Goal: Information Seeking & Learning: Learn about a topic

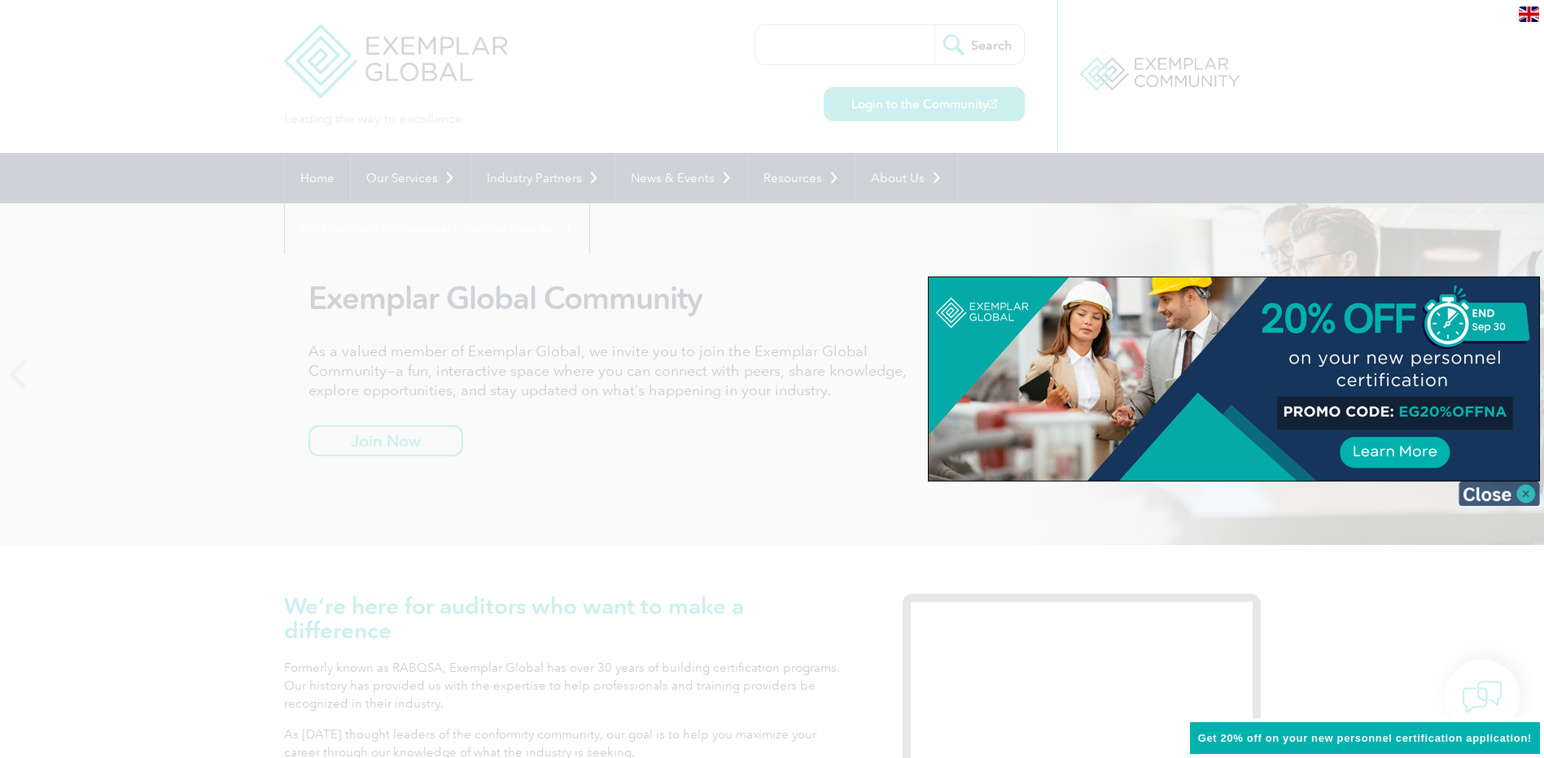
click at [1506, 496] on img at bounding box center [1498, 494] width 81 height 24
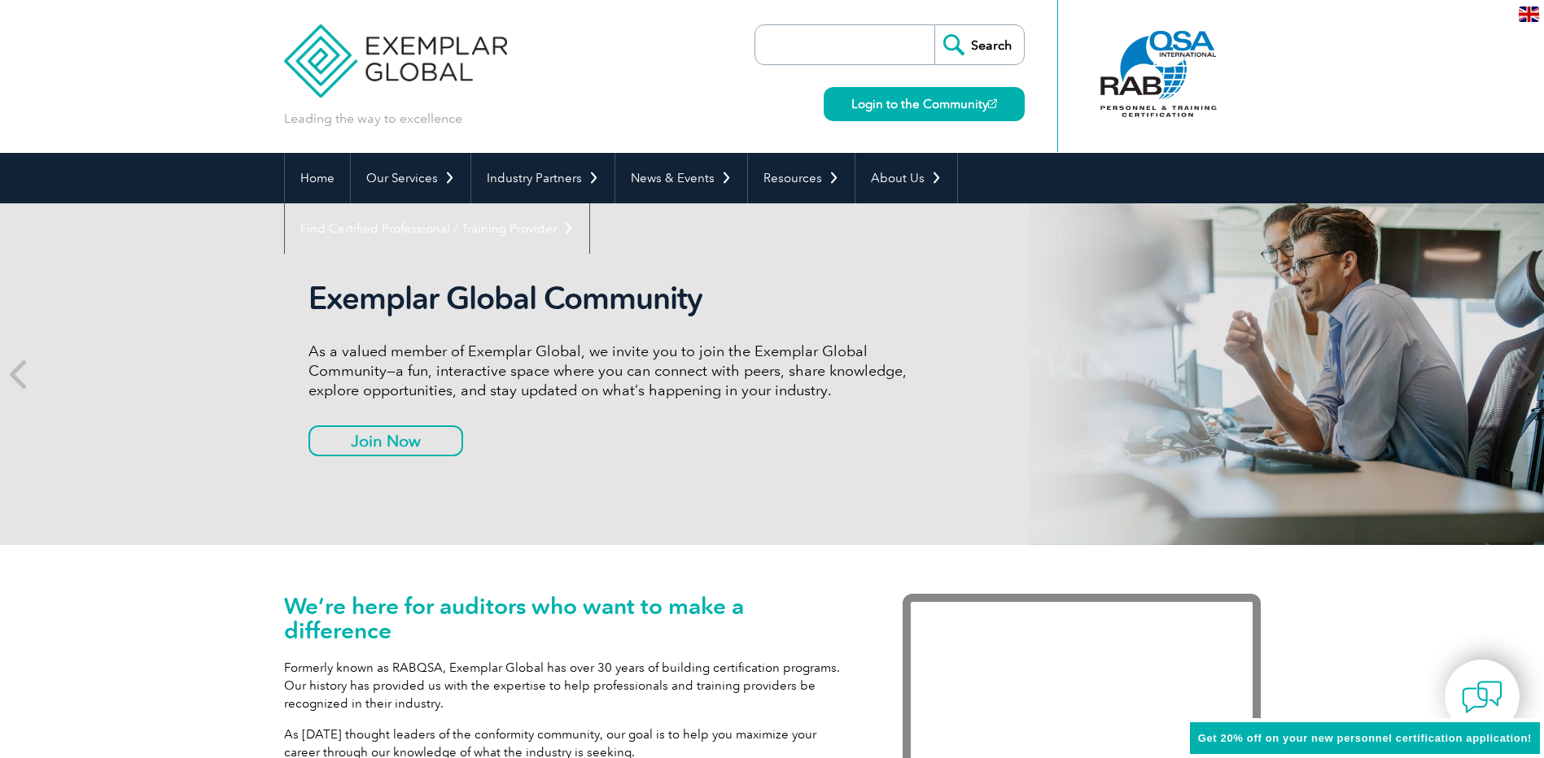
click at [867, 42] on input "search" at bounding box center [848, 44] width 171 height 39
paste input "Exemplar Global-AU"
type input "Exemplar Global-AU"
click at [934, 25] on input "Search" at bounding box center [979, 44] width 90 height 39
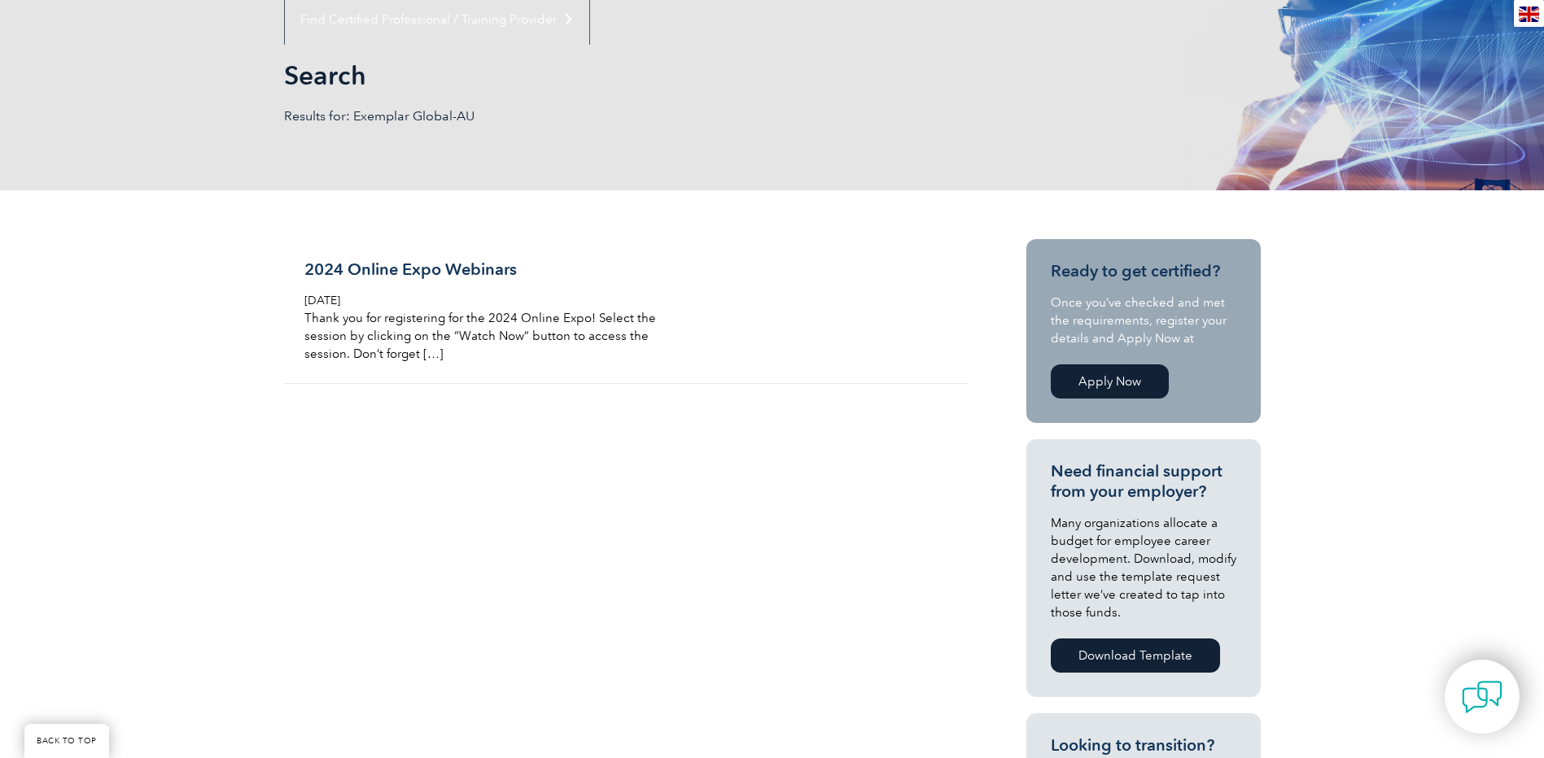
scroll to position [163, 0]
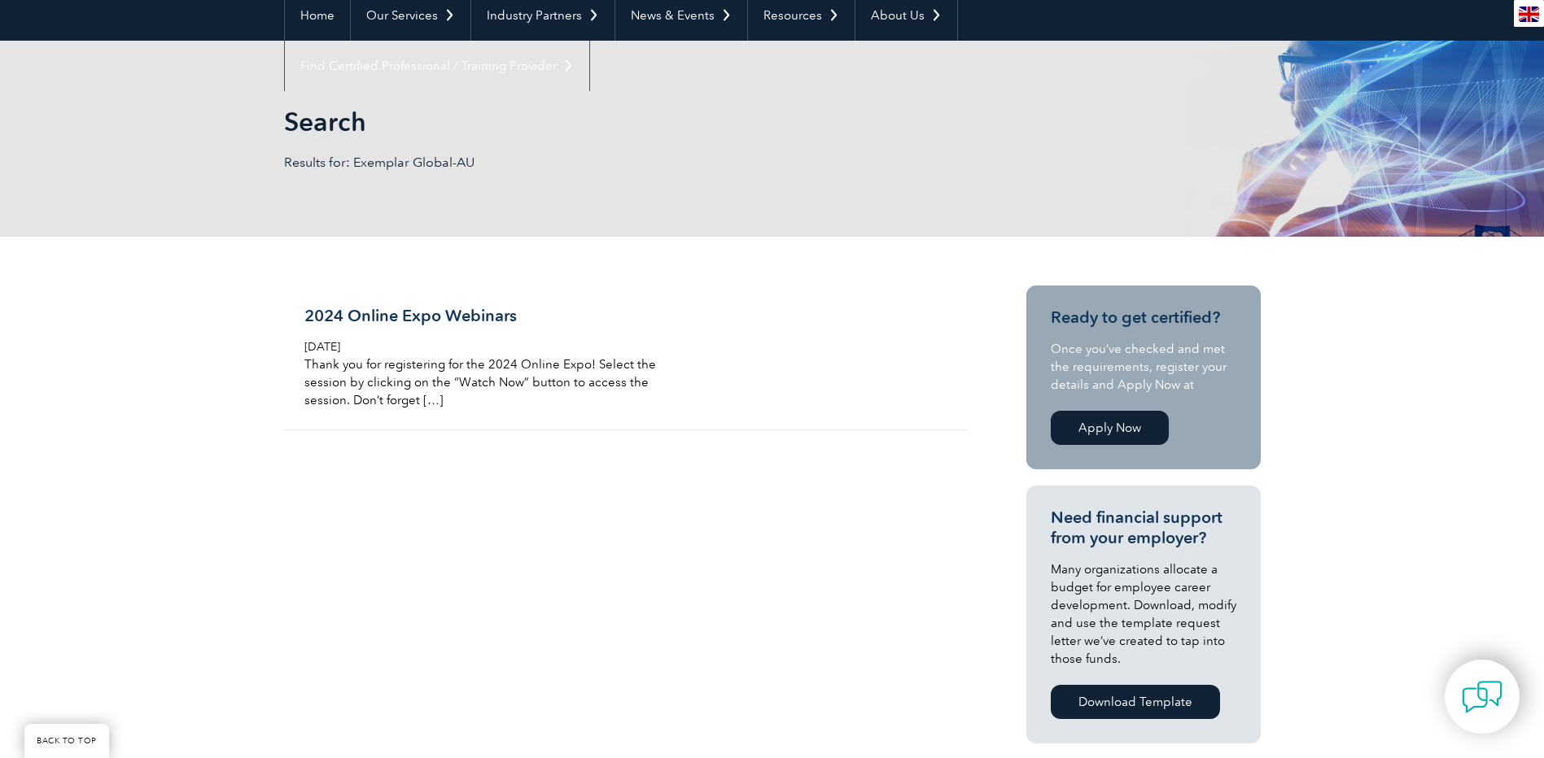
click at [1112, 432] on link "Apply Now" at bounding box center [1110, 428] width 118 height 34
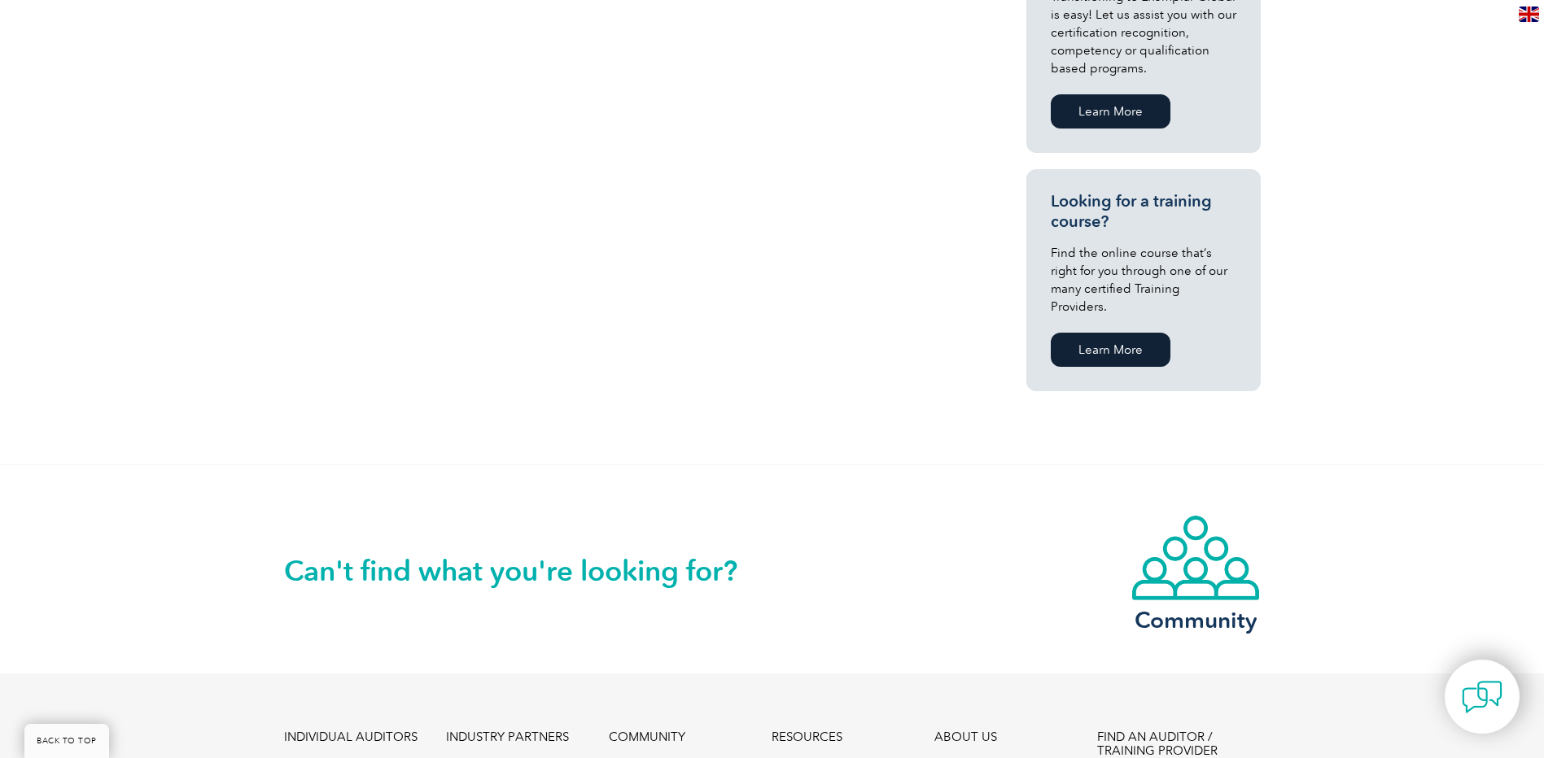
scroll to position [1221, 0]
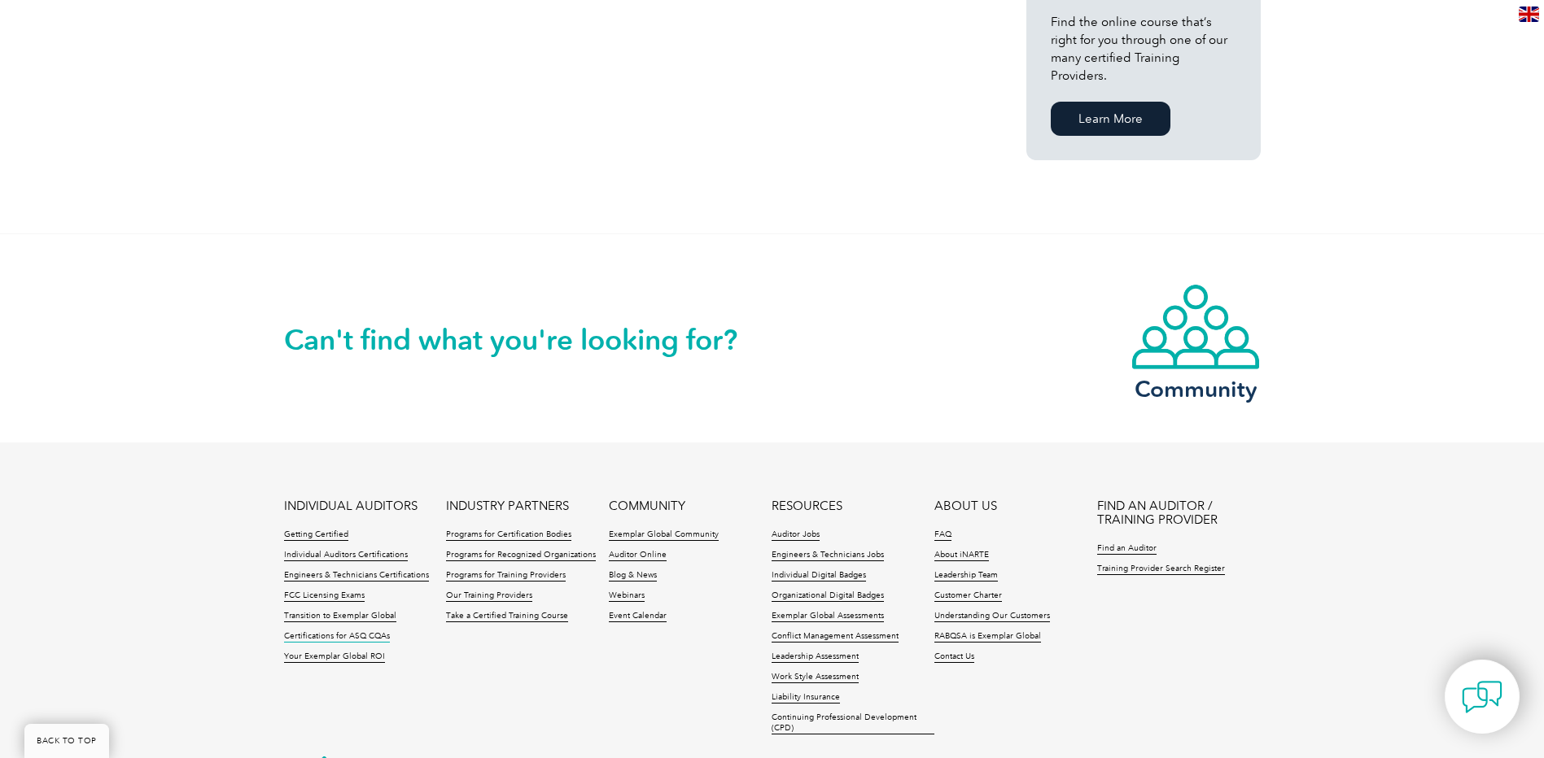
click at [328, 631] on link "Certifications for ASQ CQAs" at bounding box center [337, 636] width 106 height 11
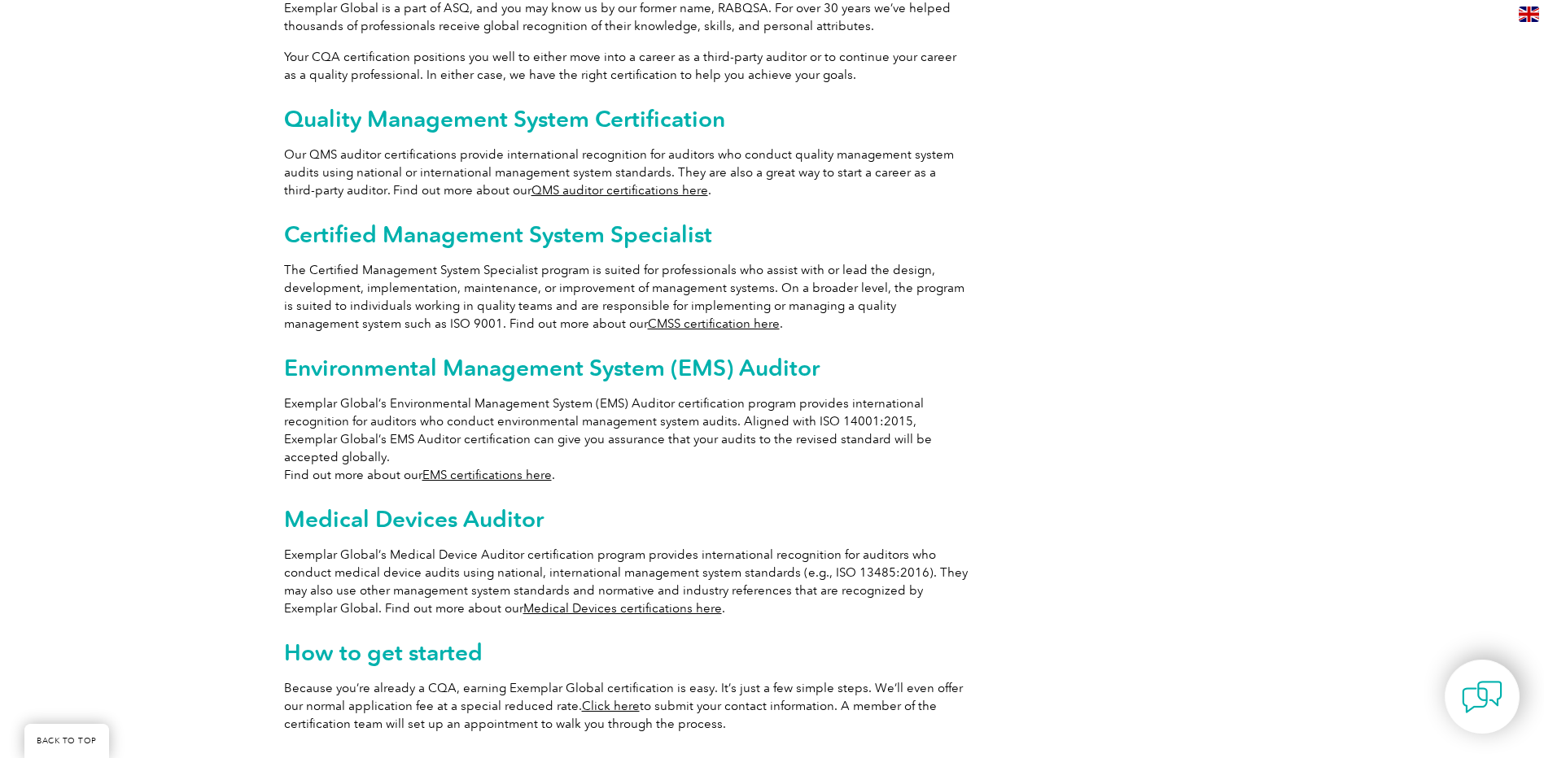
scroll to position [1215, 0]
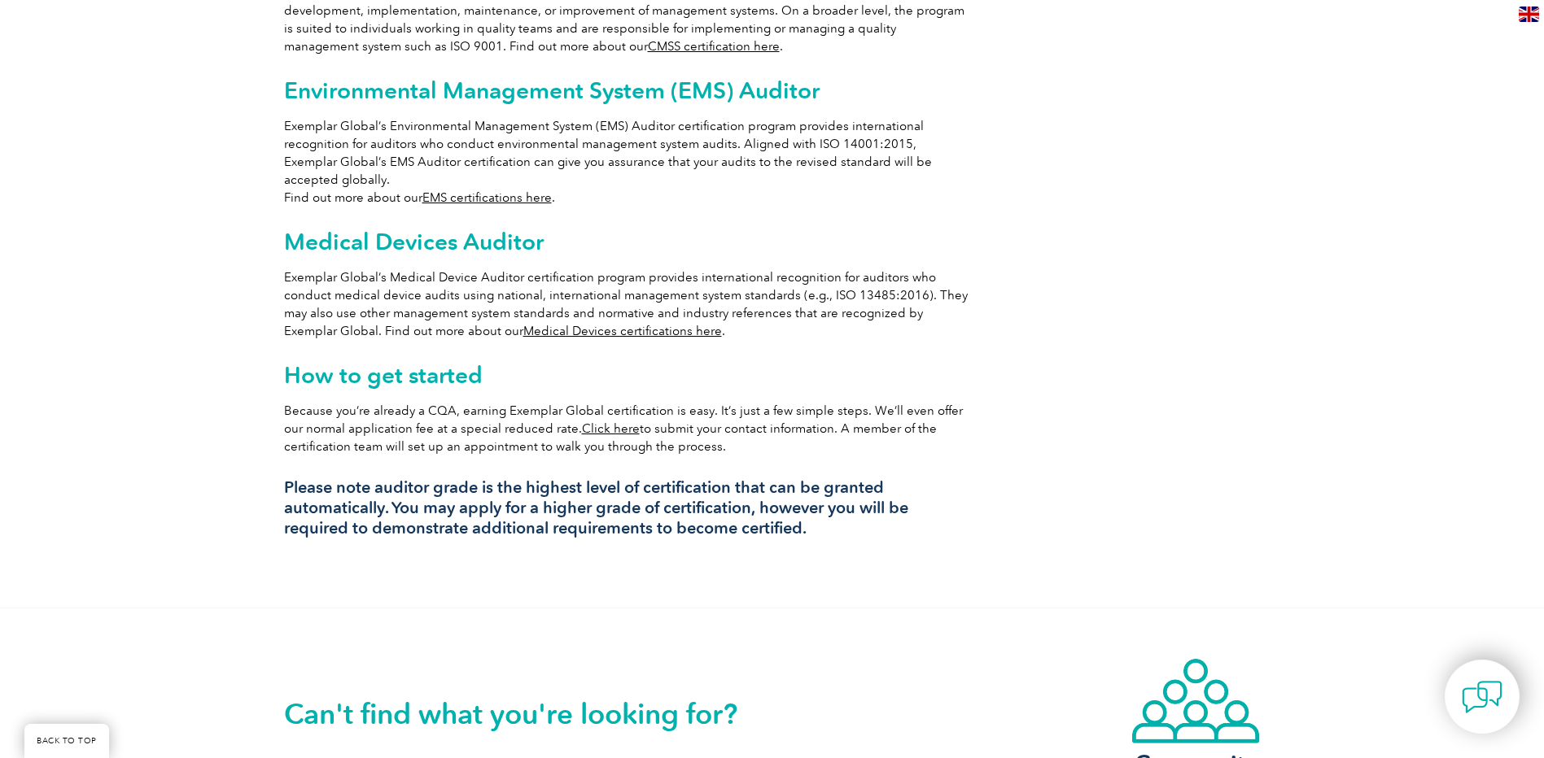
click at [609, 324] on link "Medical Devices certifications here" at bounding box center [622, 331] width 199 height 15
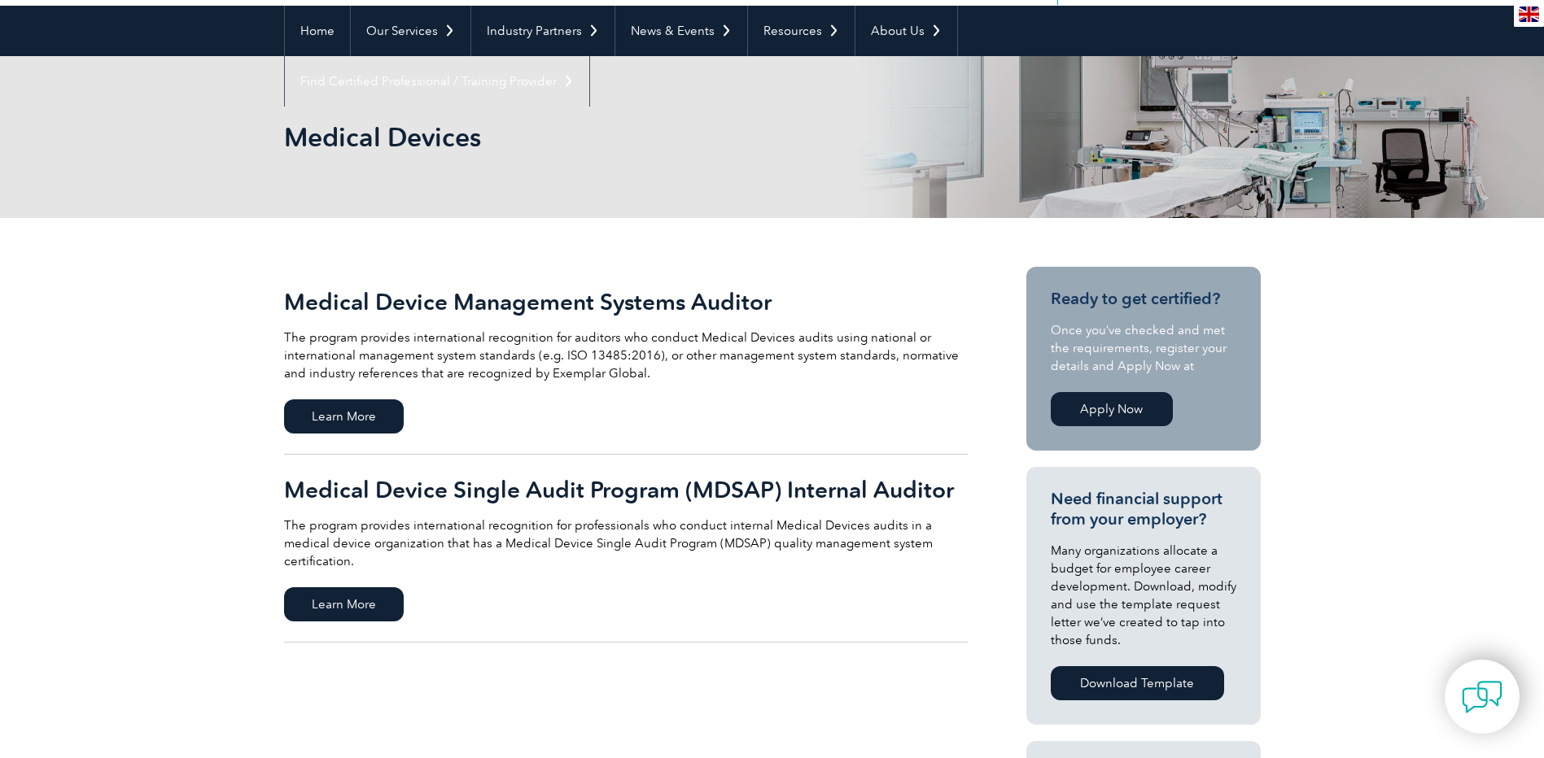
scroll to position [163, 0]
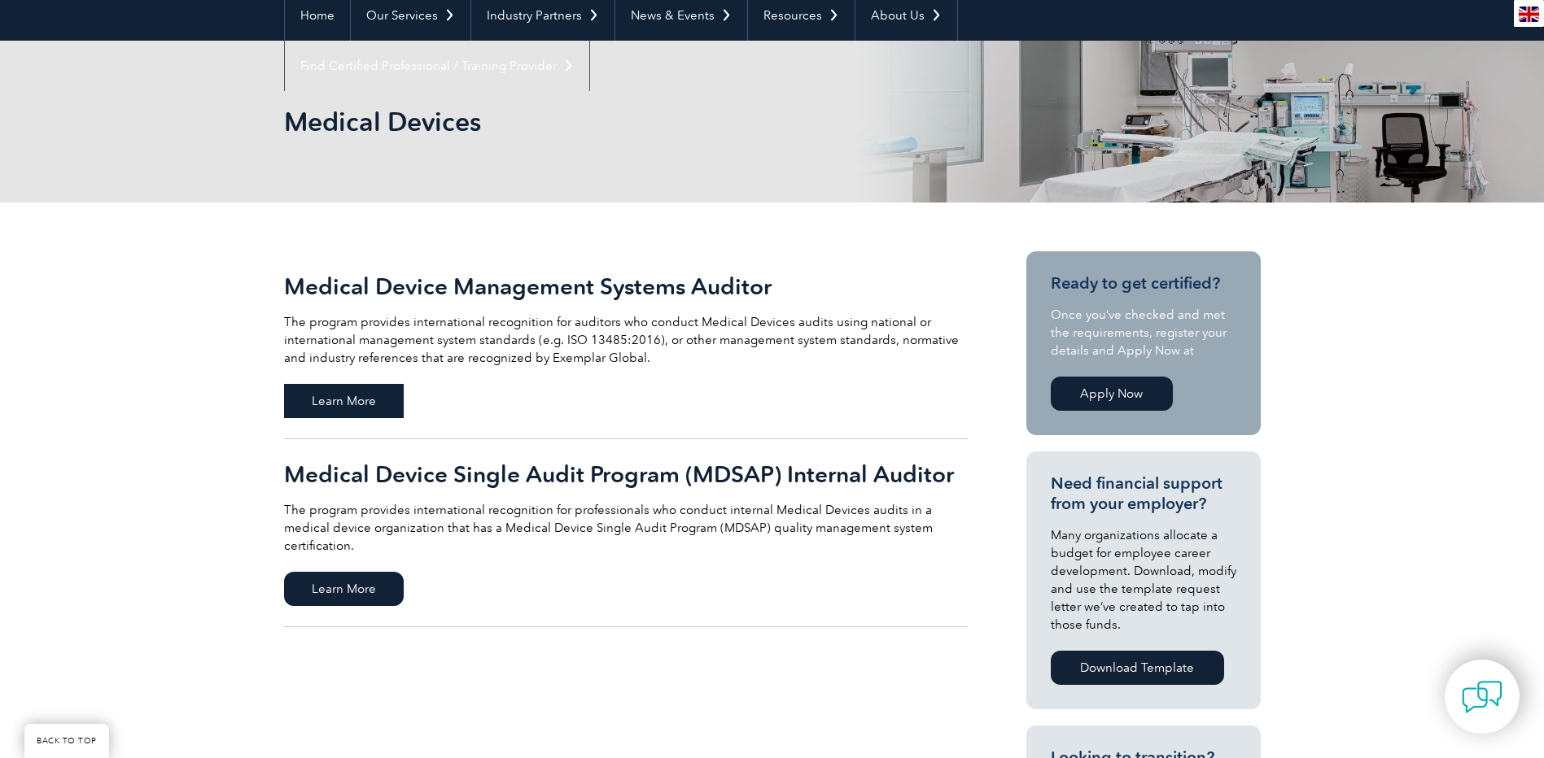
click at [334, 404] on span "Learn More" at bounding box center [344, 401] width 120 height 34
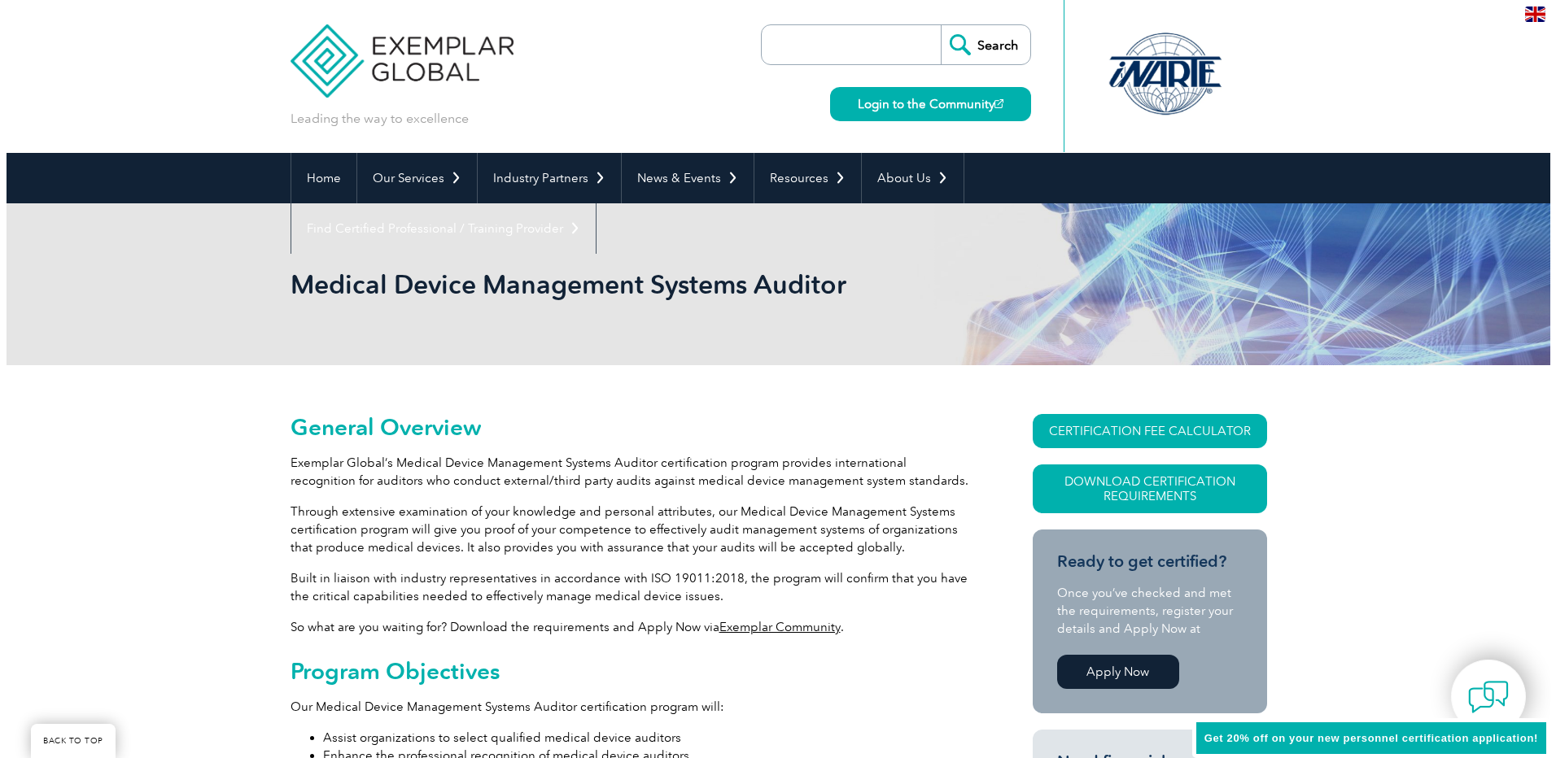
scroll to position [321, 0]
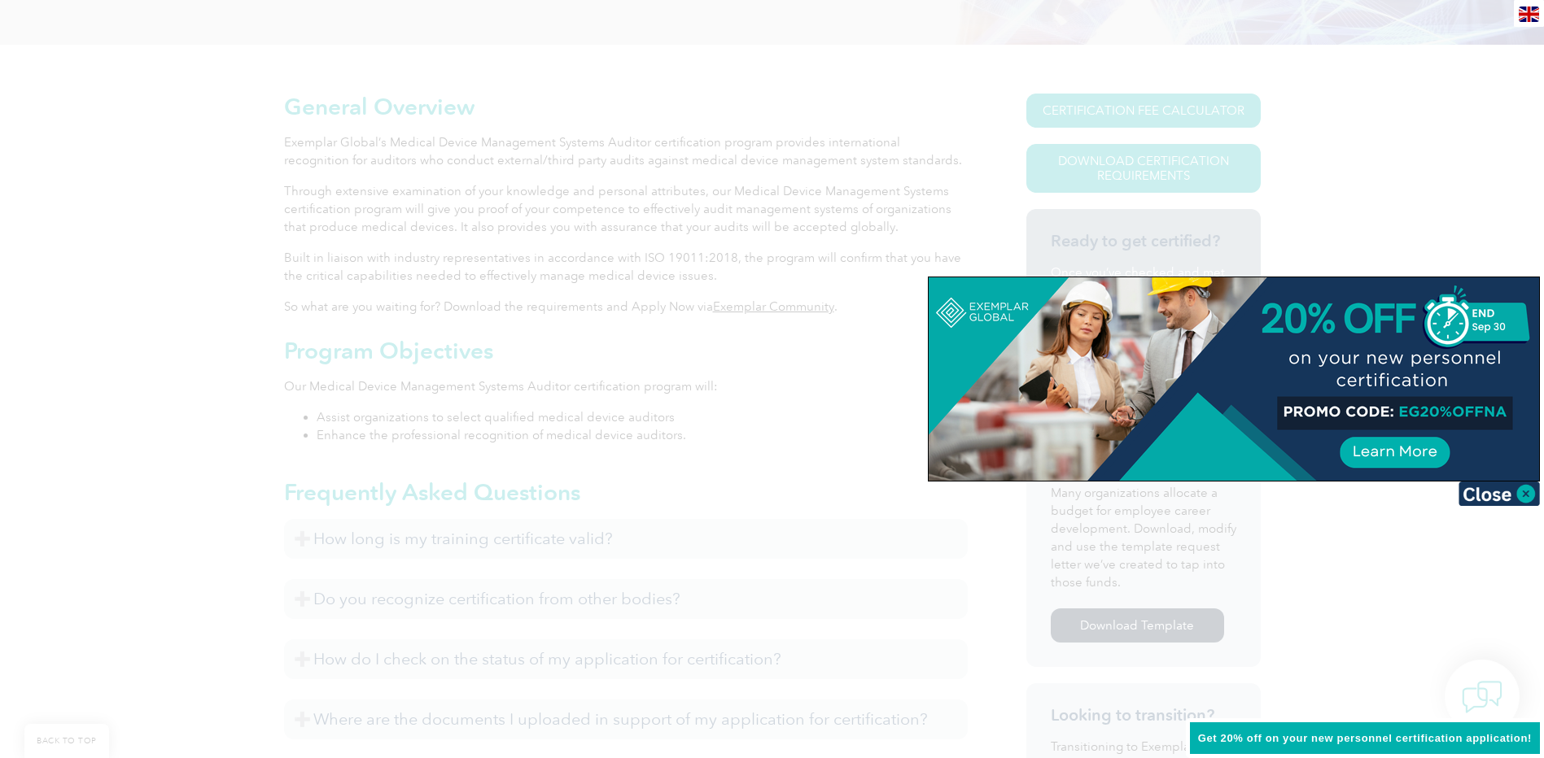
click at [793, 307] on div at bounding box center [772, 379] width 1544 height 758
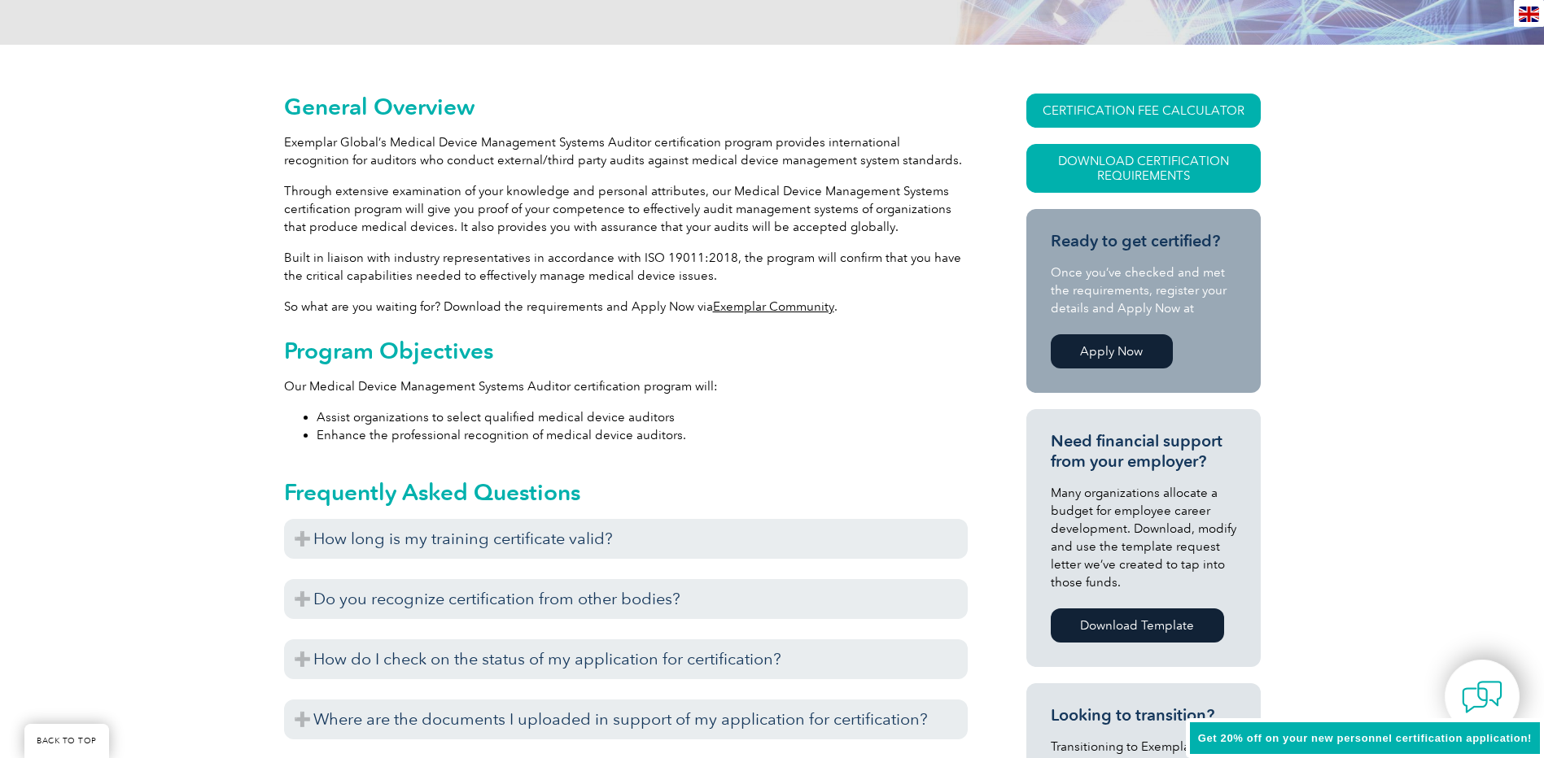
click at [769, 308] on link "Exemplar Community" at bounding box center [773, 306] width 121 height 15
click at [1160, 118] on link "CERTIFICATION FEE CALCULATOR" at bounding box center [1143, 111] width 234 height 34
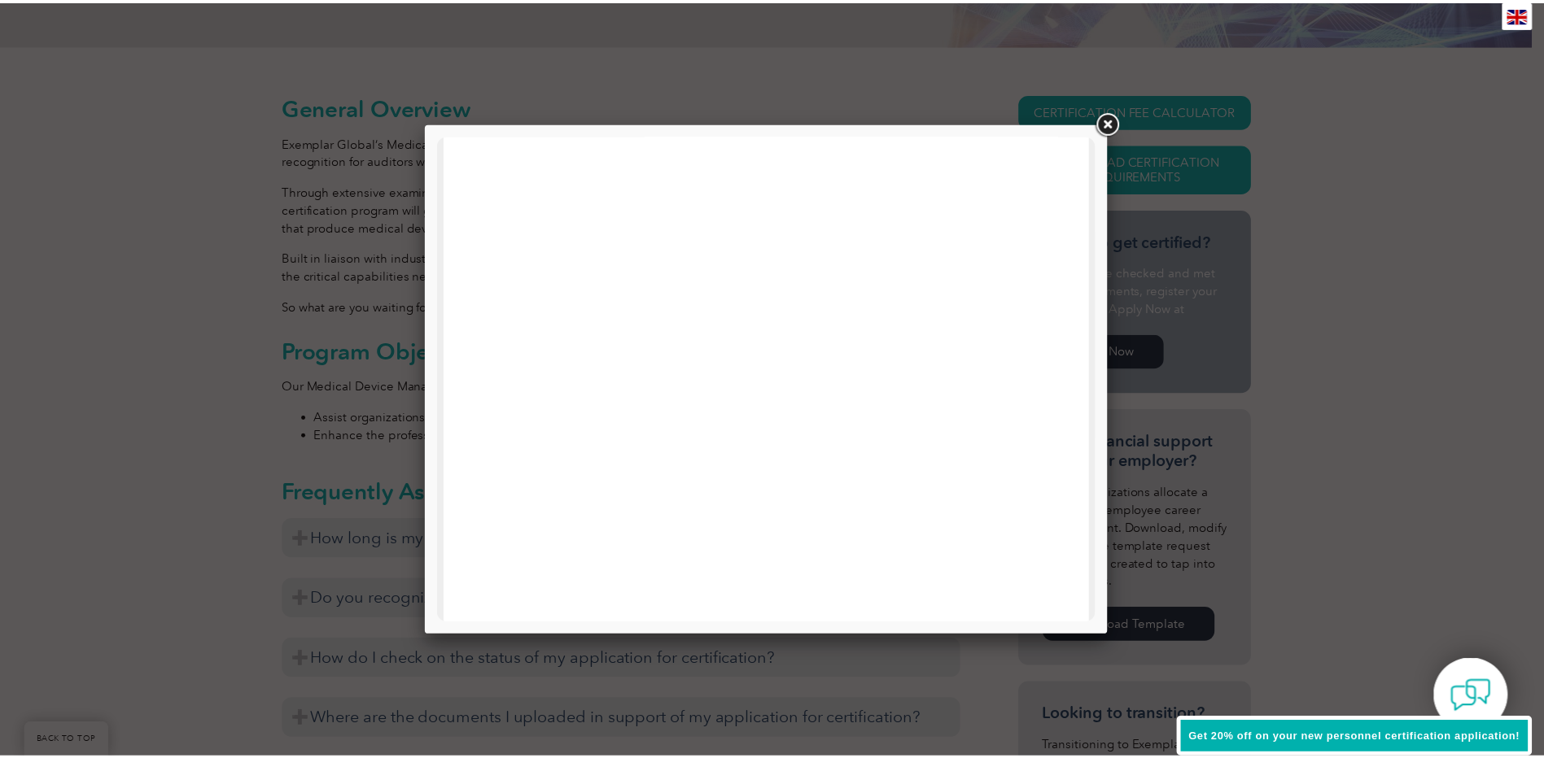
scroll to position [532, 0]
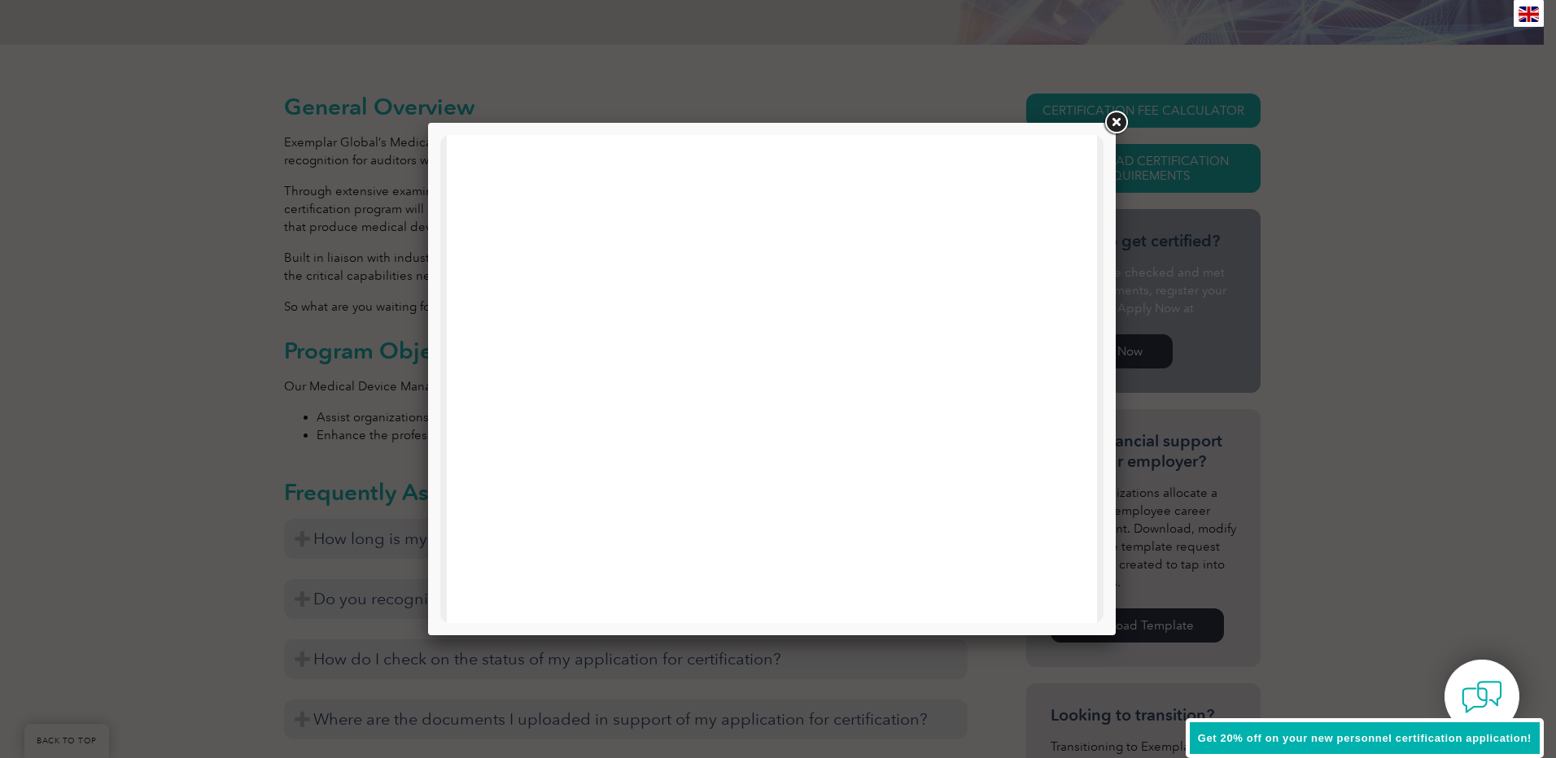
click at [1113, 122] on link at bounding box center [1115, 122] width 29 height 29
